Goal: Complete application form

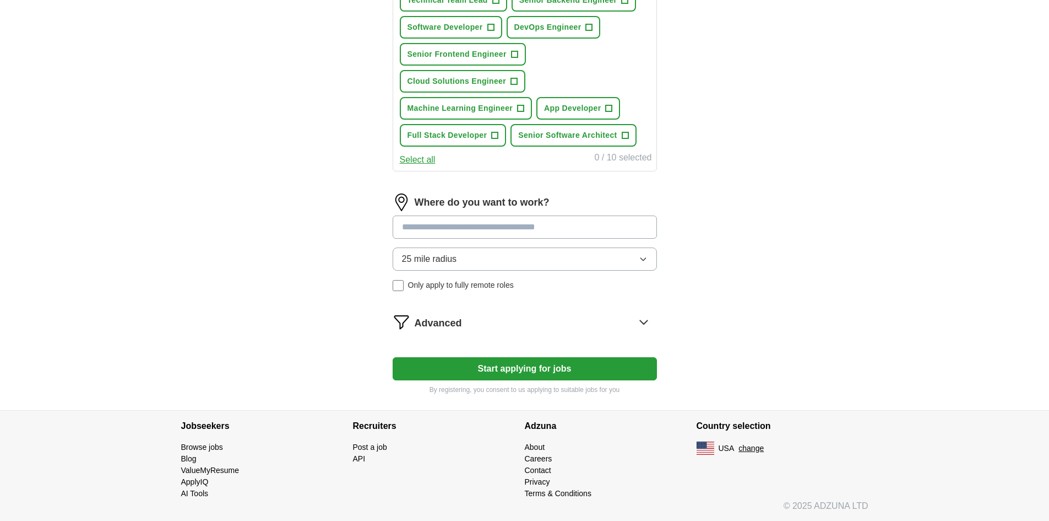
scroll to position [481, 0]
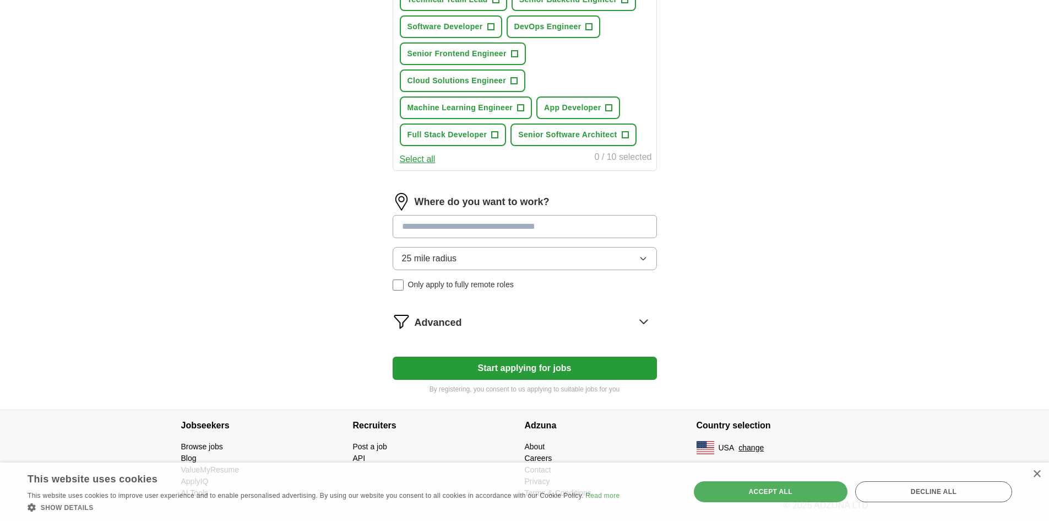
click at [544, 372] on button "Start applying for jobs" at bounding box center [525, 367] width 264 height 23
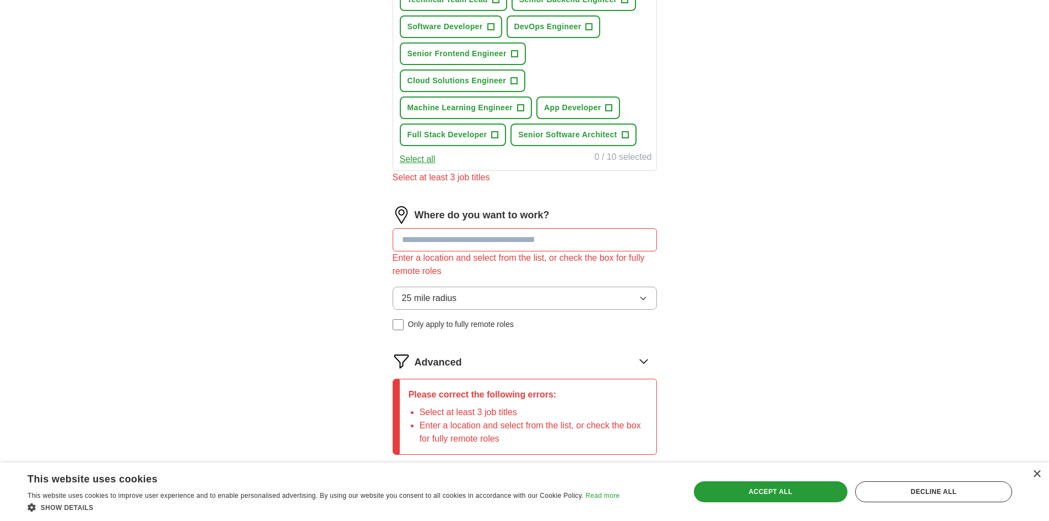
click at [477, 245] on input at bounding box center [525, 239] width 264 height 23
type input "*"
type input "*********"
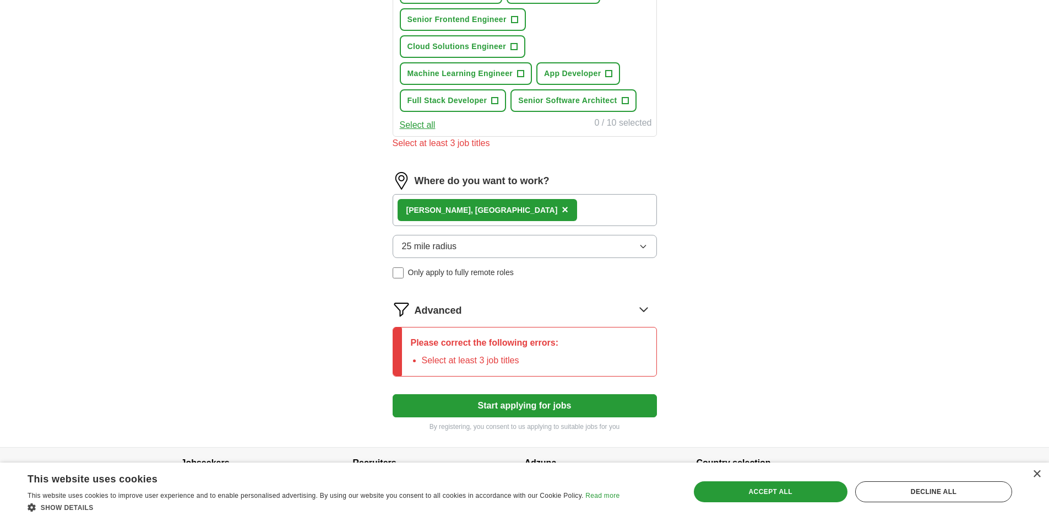
scroll to position [553, 0]
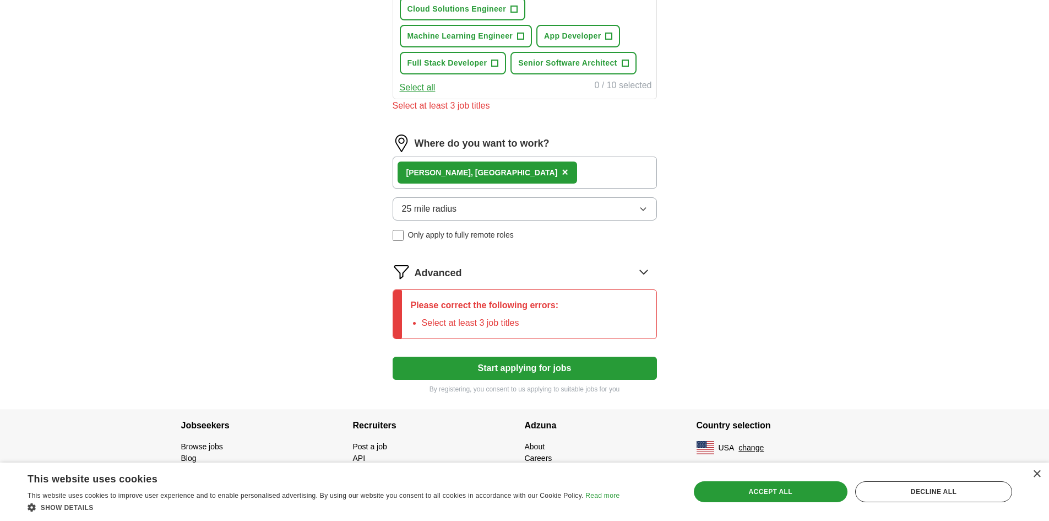
click at [521, 366] on button "Start applying for jobs" at bounding box center [525, 367] width 264 height 23
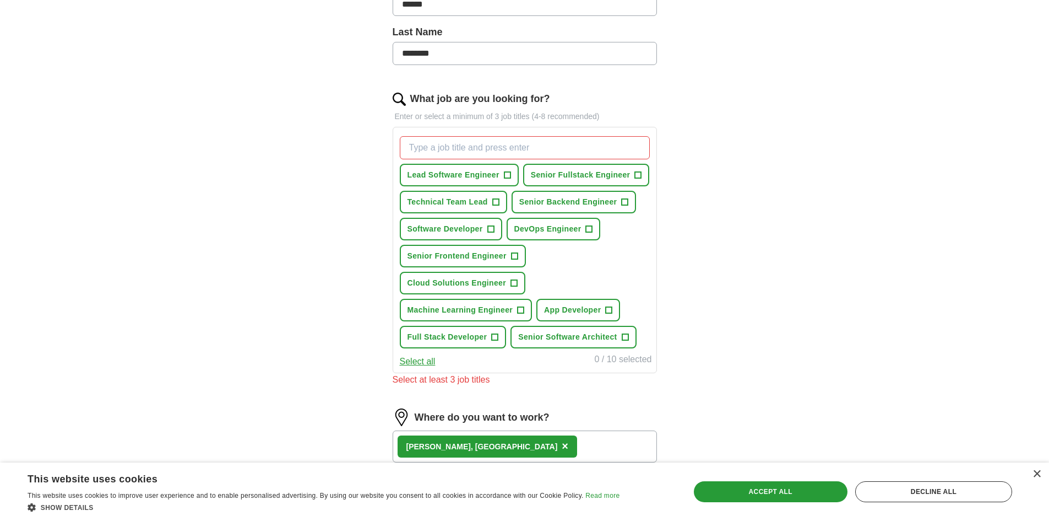
scroll to position [277, 0]
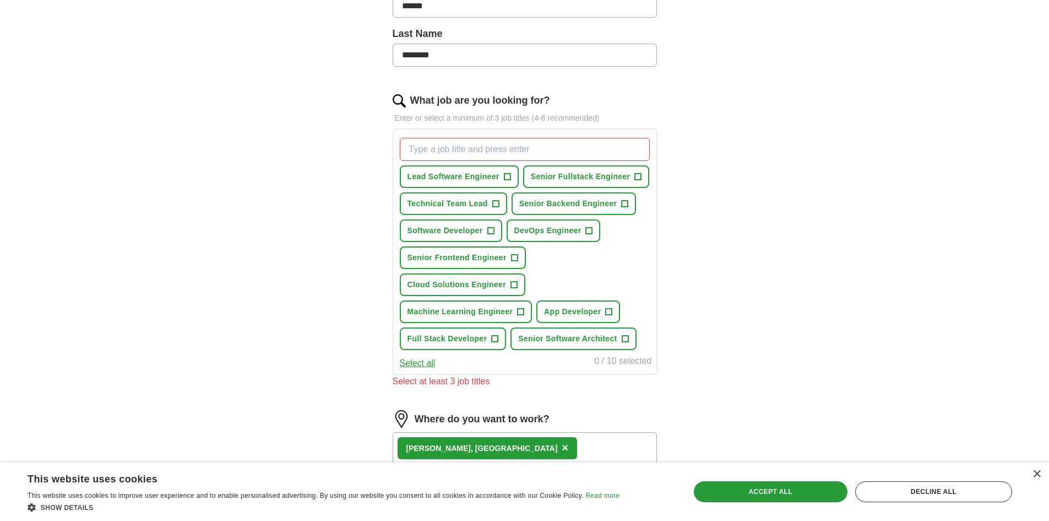
click at [455, 152] on input "What job are you looking for?" at bounding box center [525, 149] width 250 height 23
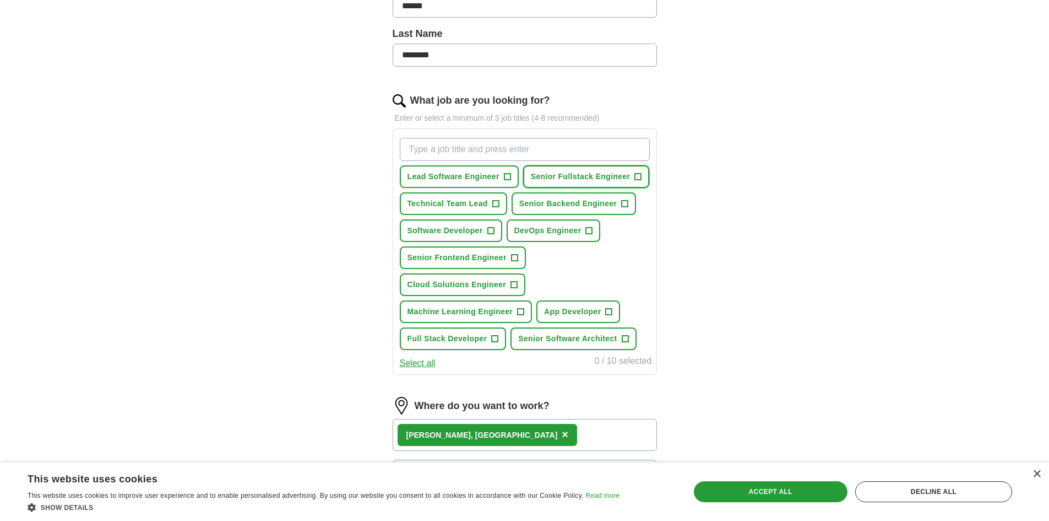
click at [566, 172] on span "Senior Fullstack Engineer" at bounding box center [581, 177] width 100 height 12
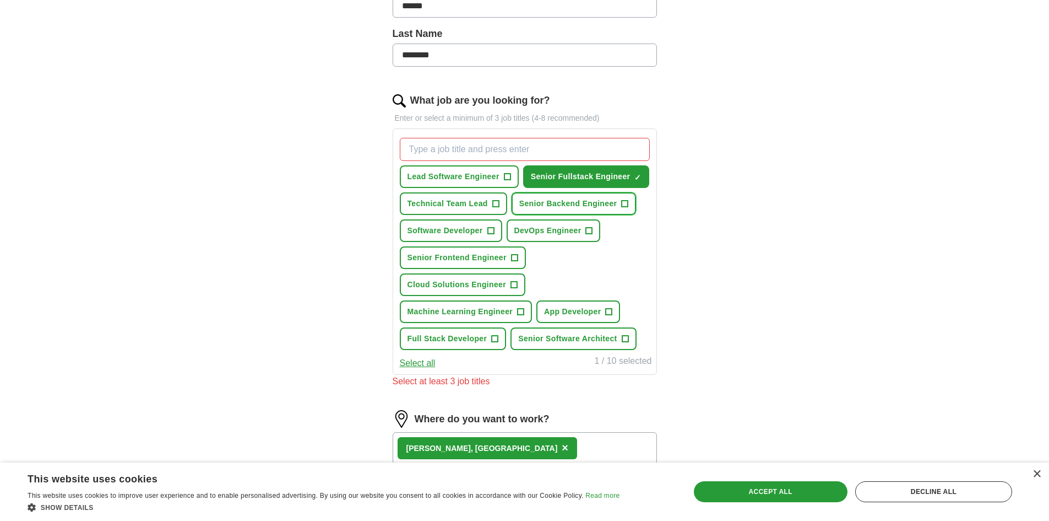
click at [550, 199] on span "Senior Backend Engineer" at bounding box center [569, 204] width 98 height 12
click at [456, 224] on button "Software Developer +" at bounding box center [451, 230] width 102 height 23
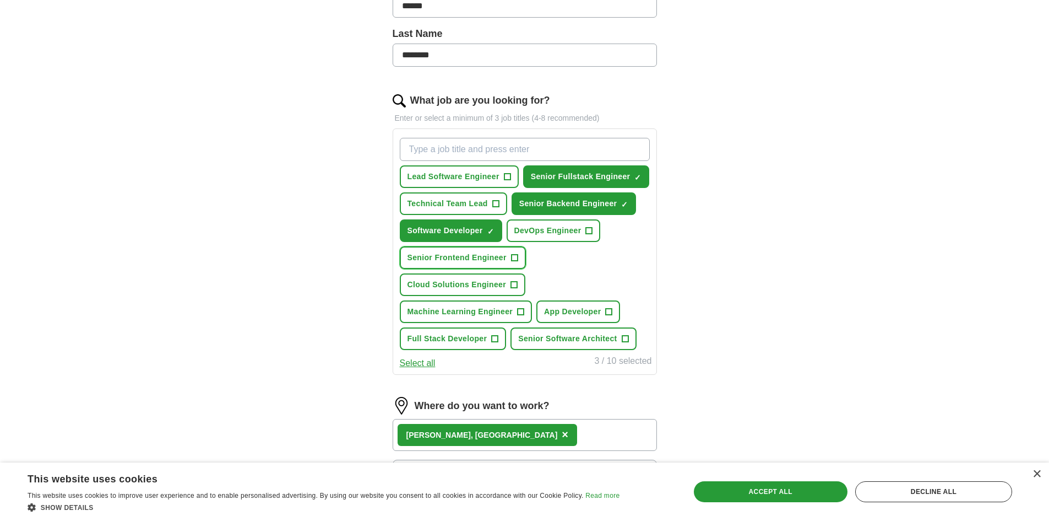
click at [488, 256] on span "Senior Frontend Engineer" at bounding box center [457, 258] width 99 height 12
click at [474, 336] on span "Full Stack Developer" at bounding box center [448, 339] width 80 height 12
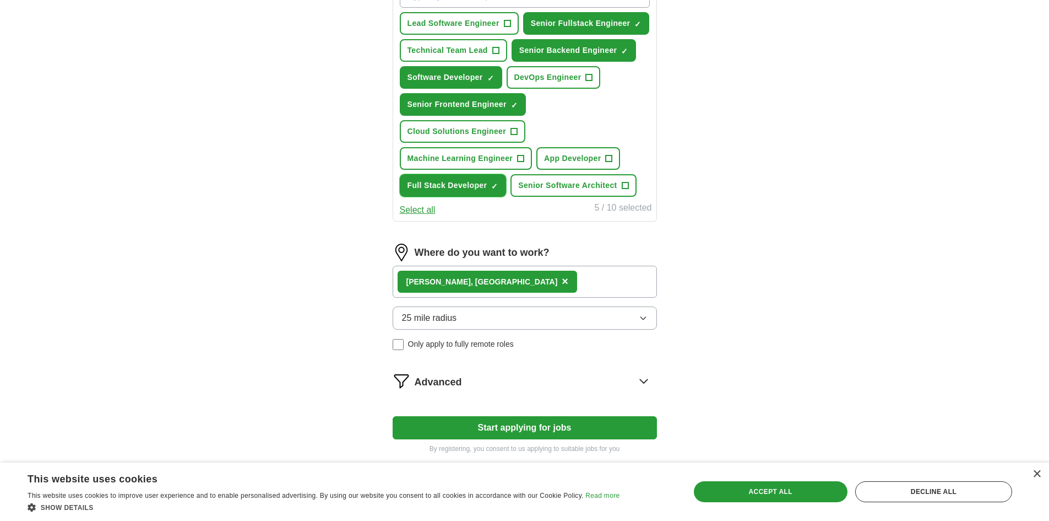
scroll to position [490, 0]
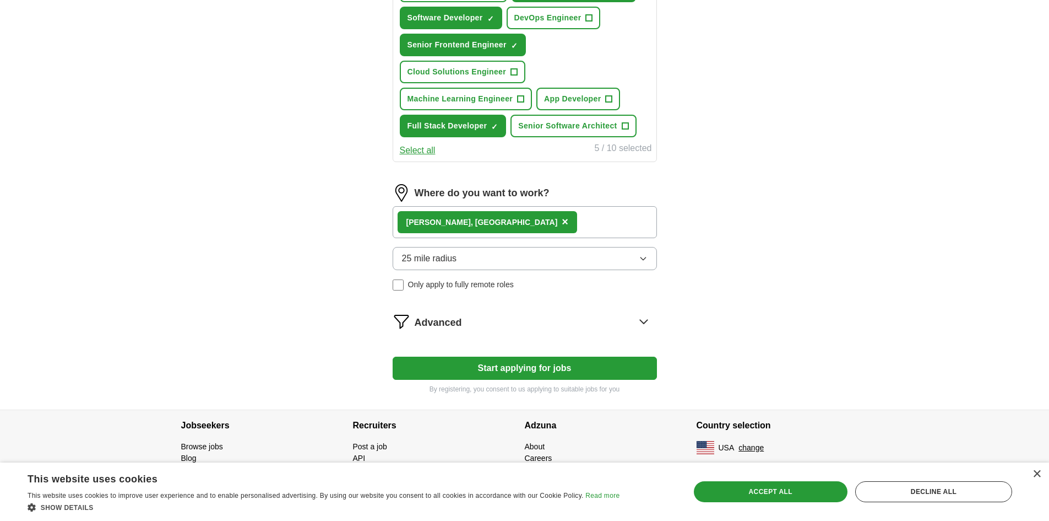
click at [531, 368] on button "Start applying for jobs" at bounding box center [525, 367] width 264 height 23
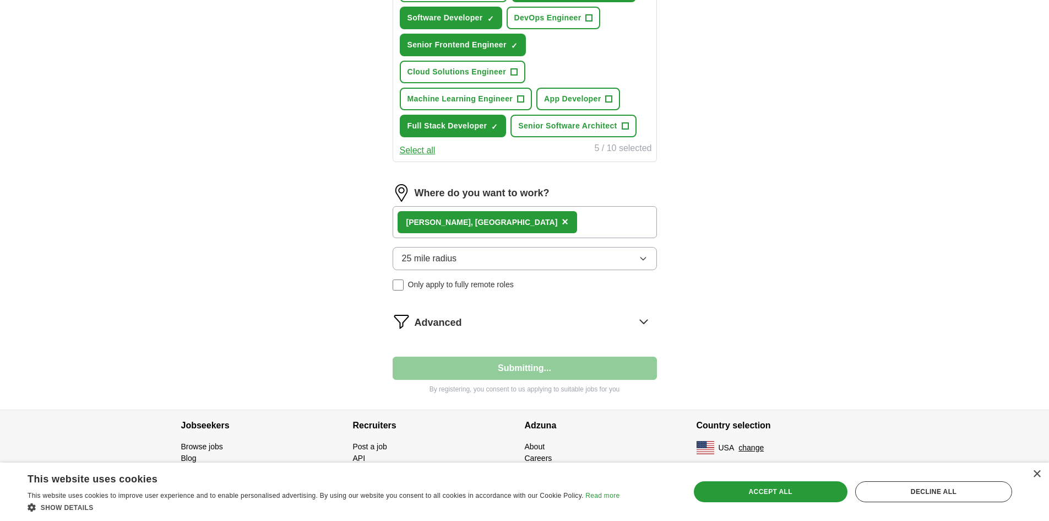
select select "**"
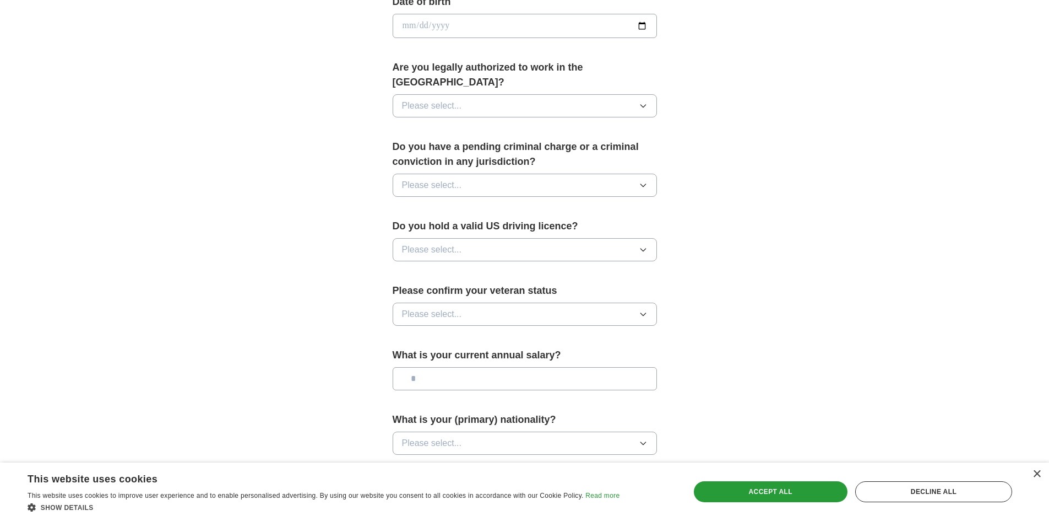
scroll to position [613, 0]
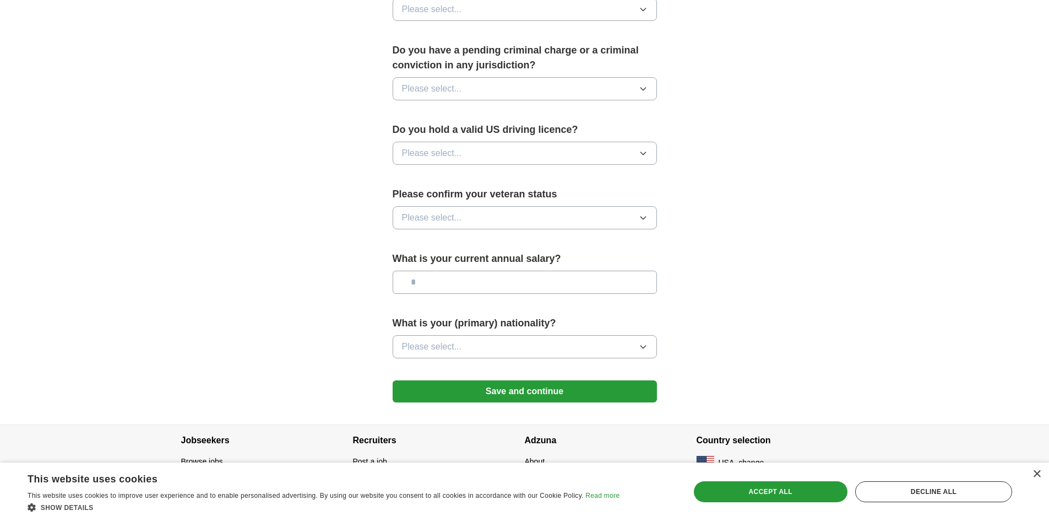
click at [530, 380] on button "Save and continue" at bounding box center [525, 391] width 264 height 22
